Goal: Task Accomplishment & Management: Complete application form

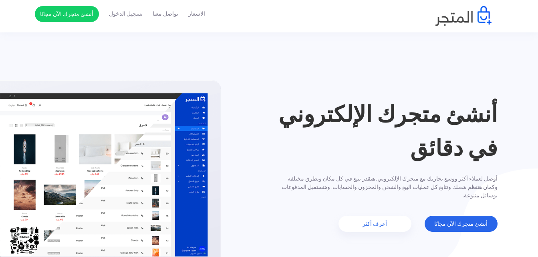
scroll to position [40, 0]
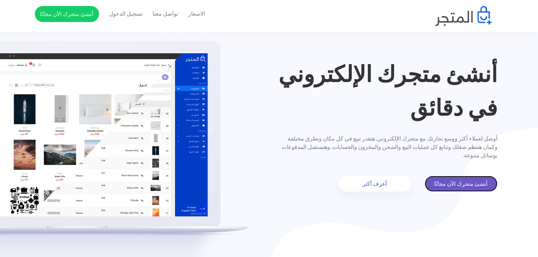
click at [455, 186] on link "أنشئ متجرك الآن مجانًا" at bounding box center [461, 184] width 73 height 16
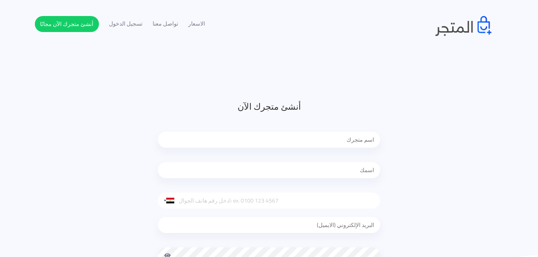
click at [293, 155] on div at bounding box center [269, 141] width 222 height 36
click at [312, 157] on div at bounding box center [269, 141] width 222 height 36
click at [322, 144] on input "text" at bounding box center [269, 140] width 222 height 16
click at [329, 163] on input "text" at bounding box center [269, 170] width 222 height 16
click at [320, 171] on input "text" at bounding box center [269, 170] width 222 height 16
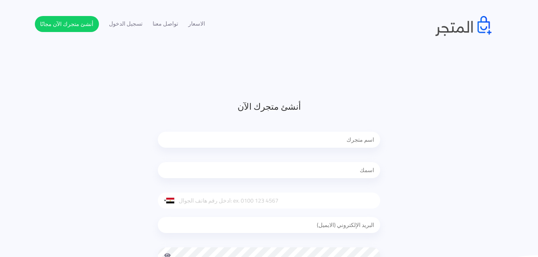
click at [343, 182] on div at bounding box center [269, 172] width 222 height 36
